Goal: Communication & Community: Answer question/provide support

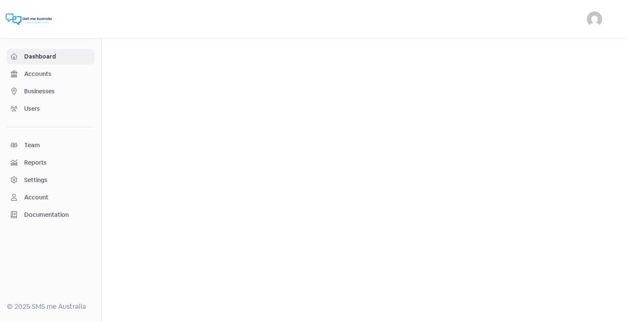
click at [49, 89] on span "Businesses" at bounding box center [57, 91] width 67 height 9
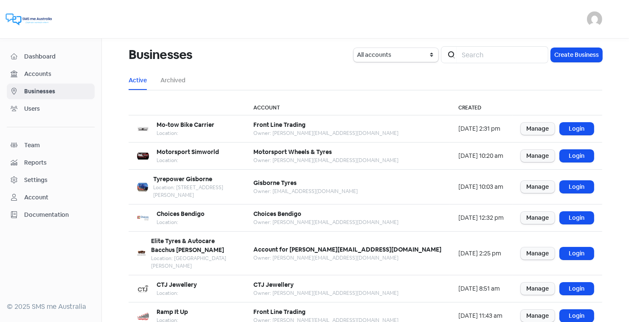
scroll to position [103, 0]
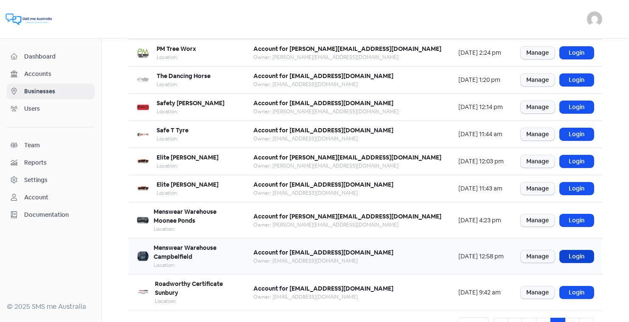
click at [577, 250] on link "Login" at bounding box center [577, 256] width 34 height 12
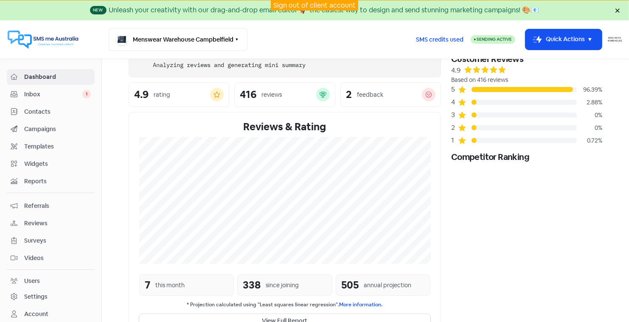
scroll to position [45, 0]
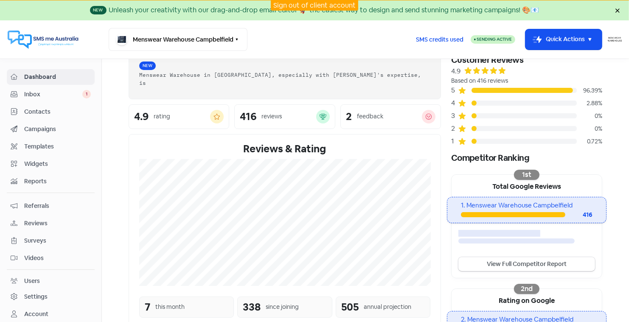
click at [41, 92] on span "Inbox" at bounding box center [53, 94] width 58 height 9
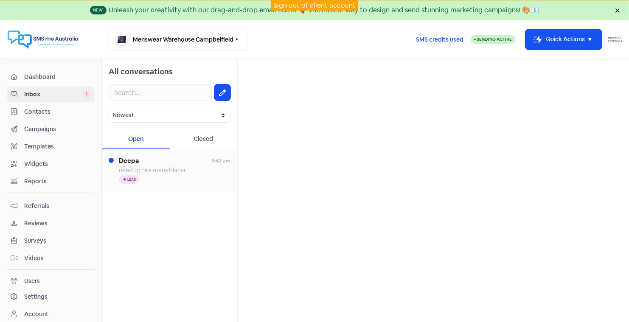
click at [134, 160] on span "Deepa" at bounding box center [165, 161] width 93 height 10
